Goal: Information Seeking & Learning: Get advice/opinions

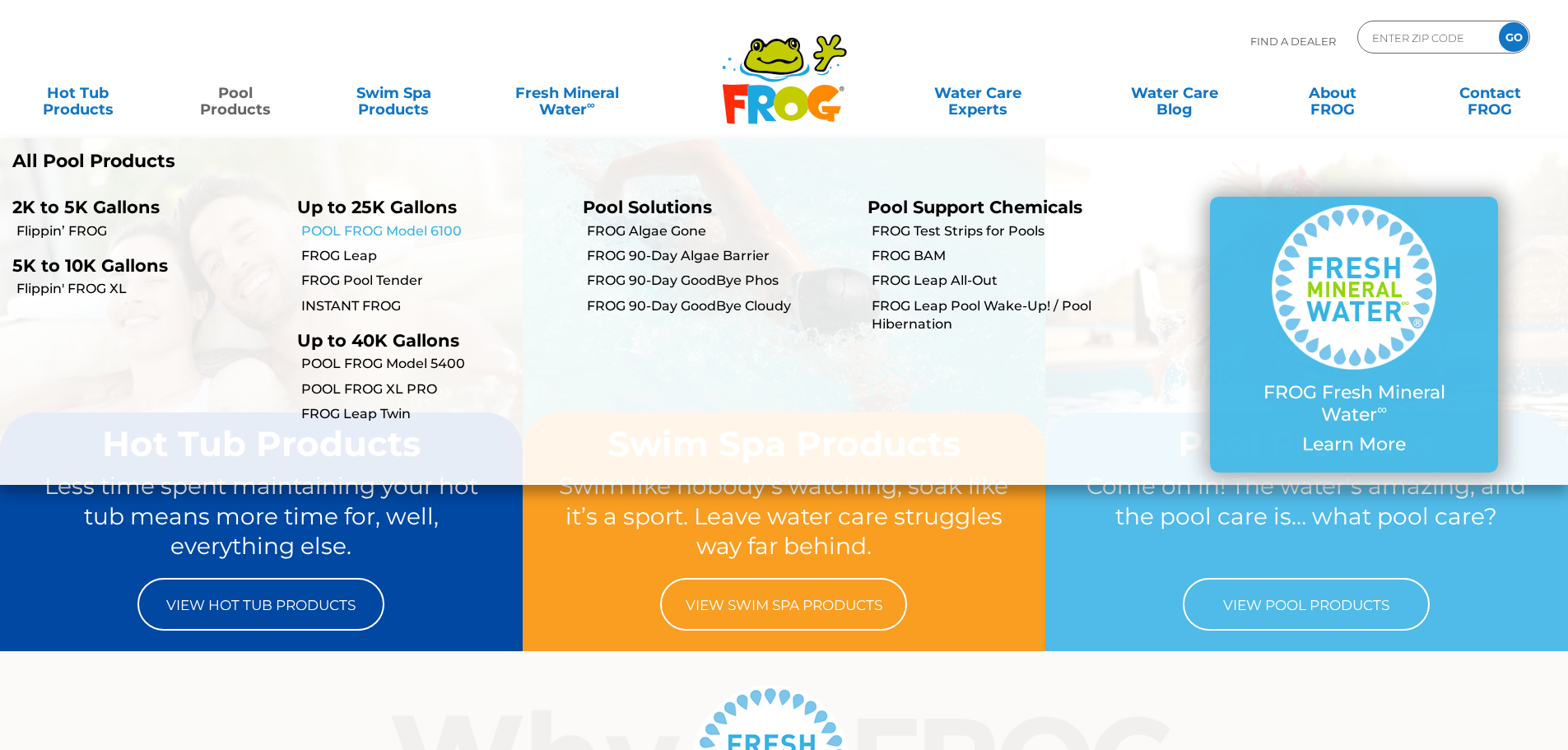
click at [402, 230] on link "POOL FROG Model 6100" at bounding box center [435, 230] width 268 height 18
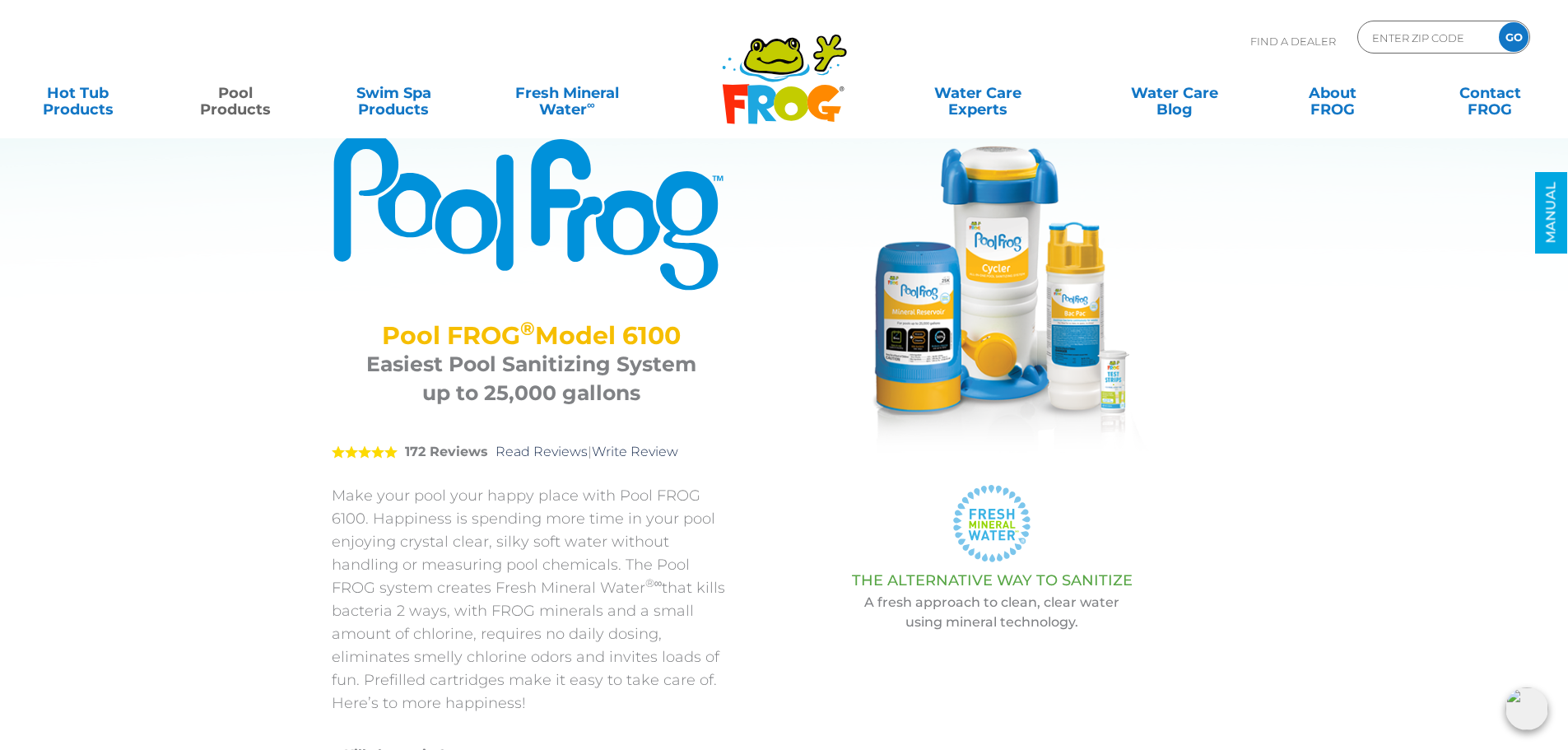
scroll to position [83, 0]
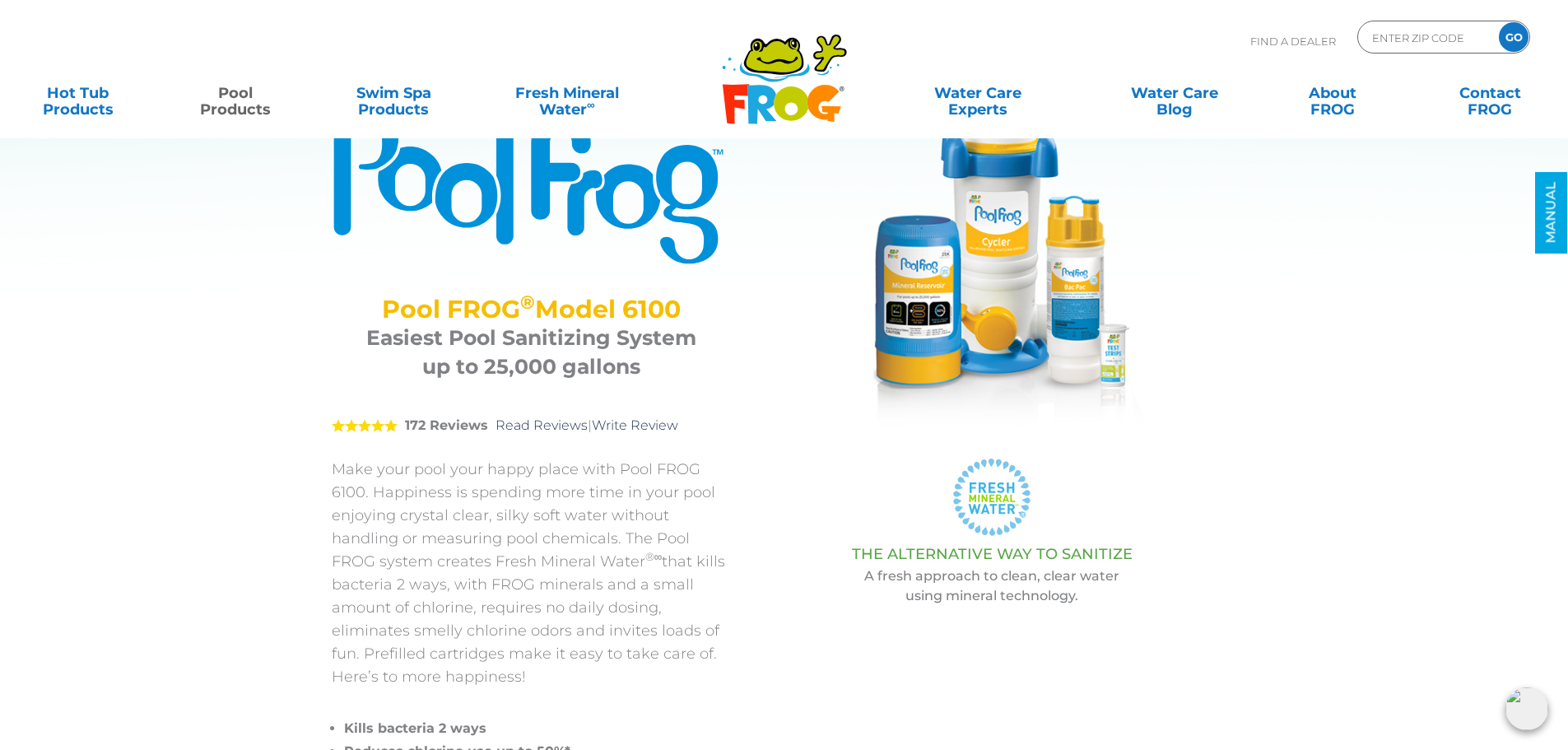
click at [441, 430] on strong "172 Reviews" at bounding box center [446, 425] width 84 height 15
click at [443, 430] on strong "172 Reviews" at bounding box center [446, 425] width 84 height 15
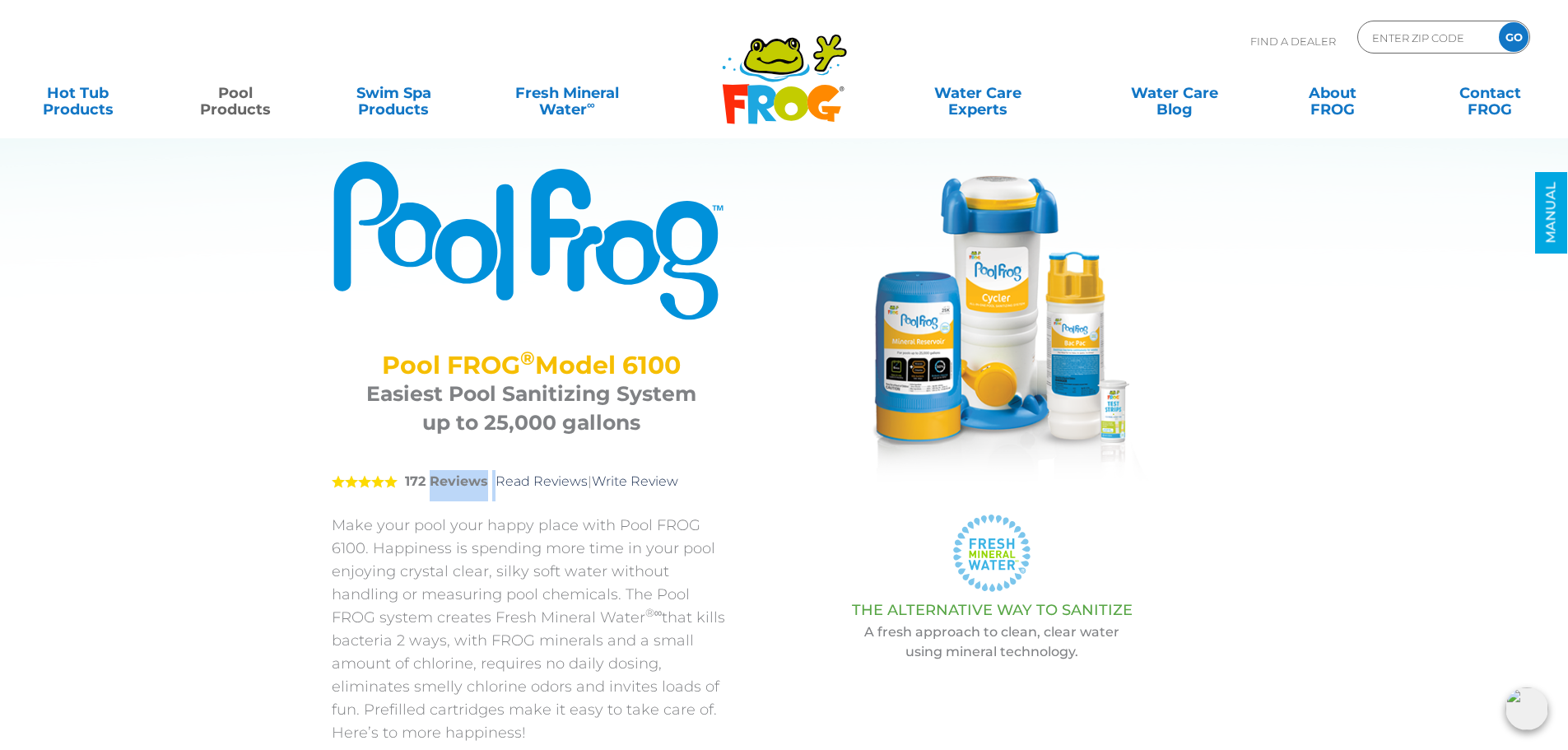
scroll to position [0, 0]
